Goal: Find specific page/section: Find specific page/section

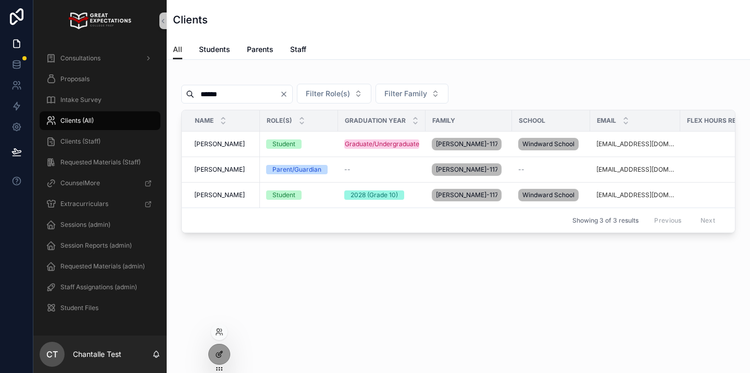
scroll to position [0, 255]
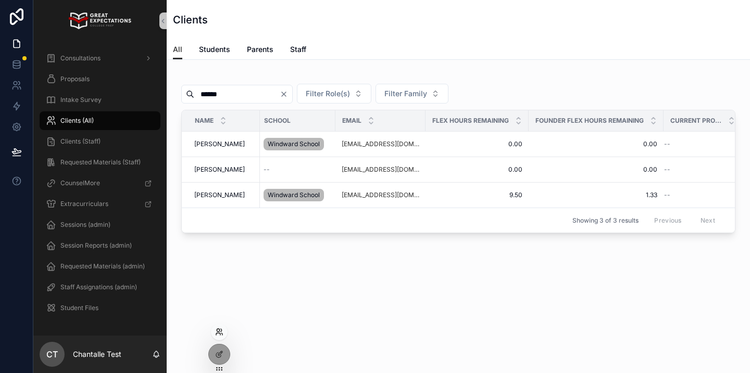
click at [220, 329] on icon at bounding box center [219, 332] width 8 height 8
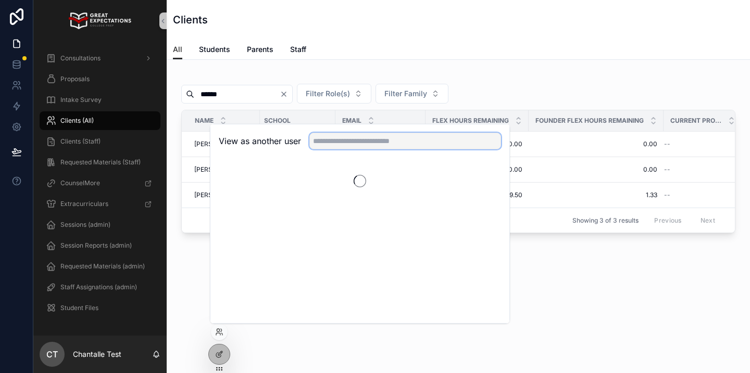
click at [328, 145] on input "text" at bounding box center [405, 141] width 192 height 17
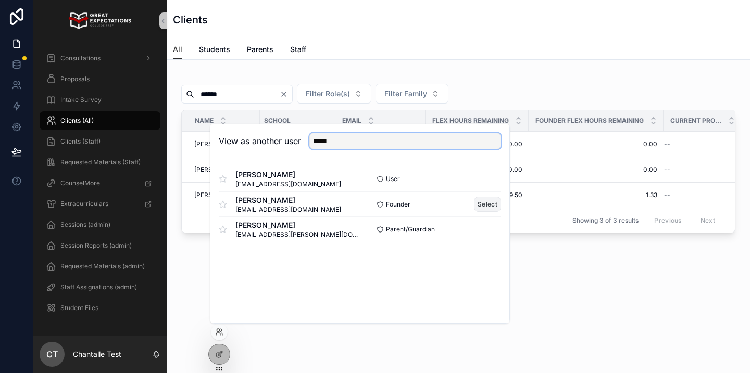
type input "*****"
click at [489, 200] on button "Select" at bounding box center [487, 204] width 27 height 15
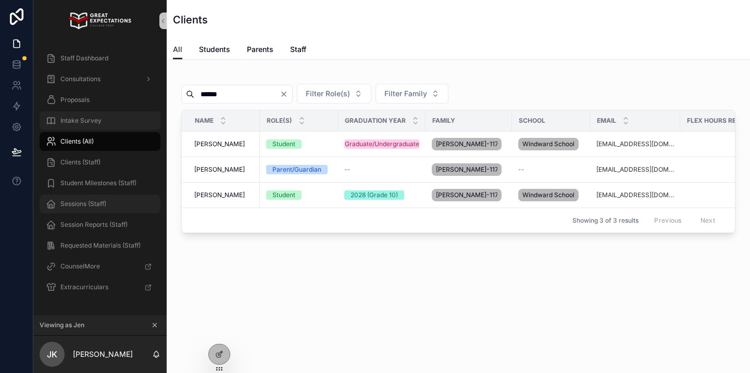
click at [99, 205] on span "Sessions (Staff)" at bounding box center [83, 204] width 46 height 8
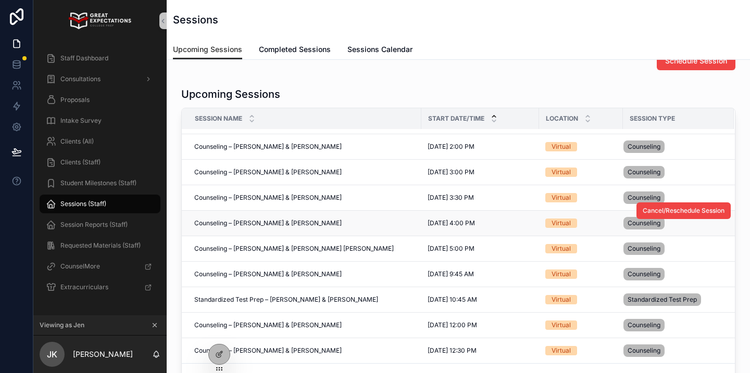
scroll to position [21, 0]
